Goal: Information Seeking & Learning: Learn about a topic

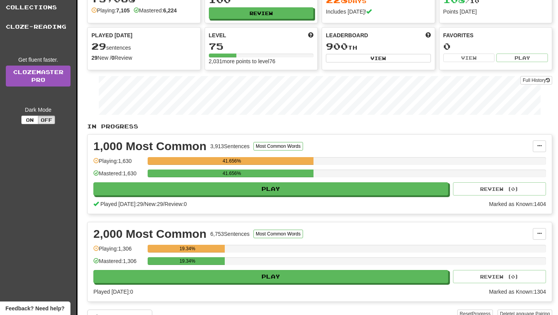
scroll to position [62, 0]
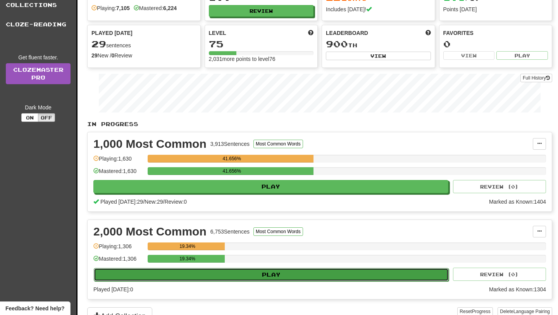
click at [254, 273] on button "Play" at bounding box center [271, 274] width 355 height 13
select select "**"
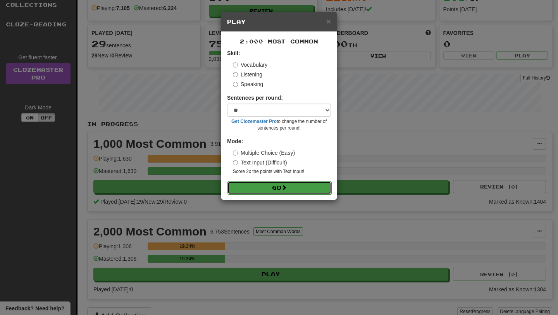
click at [278, 190] on button "Go" at bounding box center [280, 187] width 104 height 13
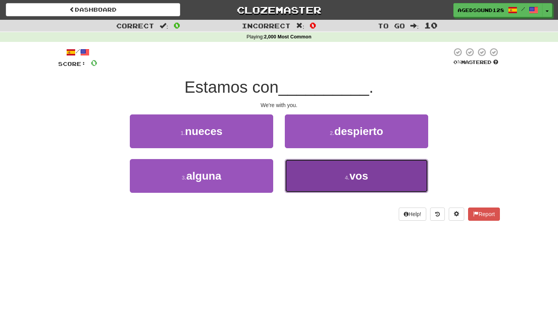
click at [348, 178] on small "4 ." at bounding box center [347, 178] width 5 height 6
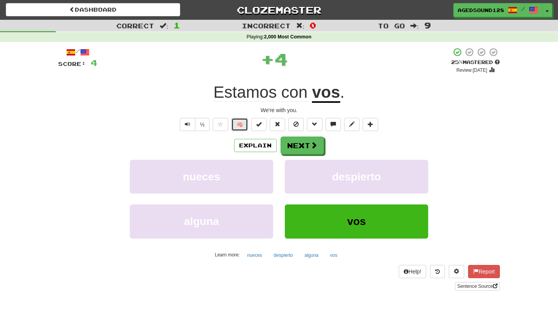
click at [240, 127] on button "🧠" at bounding box center [240, 124] width 17 height 13
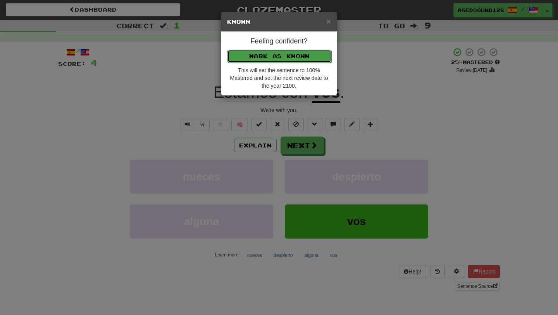
click at [281, 58] on button "Mark as Known" at bounding box center [280, 56] width 104 height 13
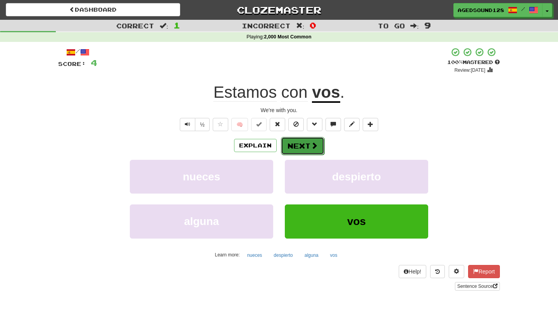
click at [293, 149] on button "Next" at bounding box center [302, 146] width 43 height 18
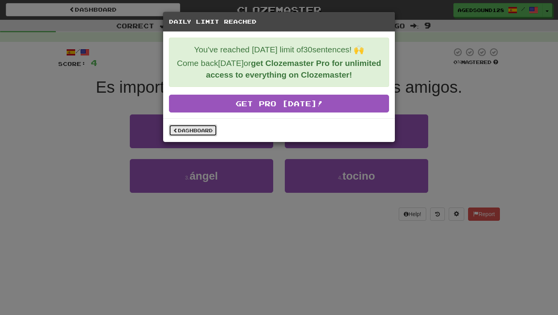
click at [198, 133] on link "Dashboard" at bounding box center [193, 130] width 48 height 12
